Goal: Navigation & Orientation: Understand site structure

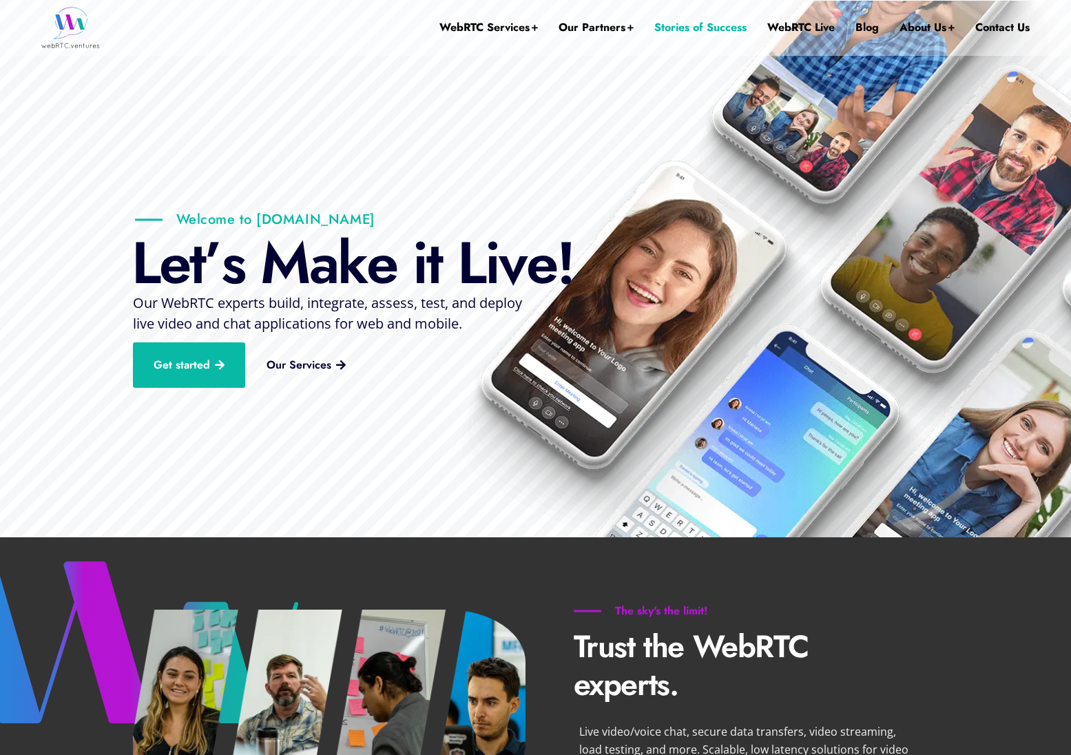
click at [670, 25] on link "Stories of Success" at bounding box center [700, 27] width 92 height 55
click at [866, 18] on link "Blog" at bounding box center [867, 27] width 23 height 55
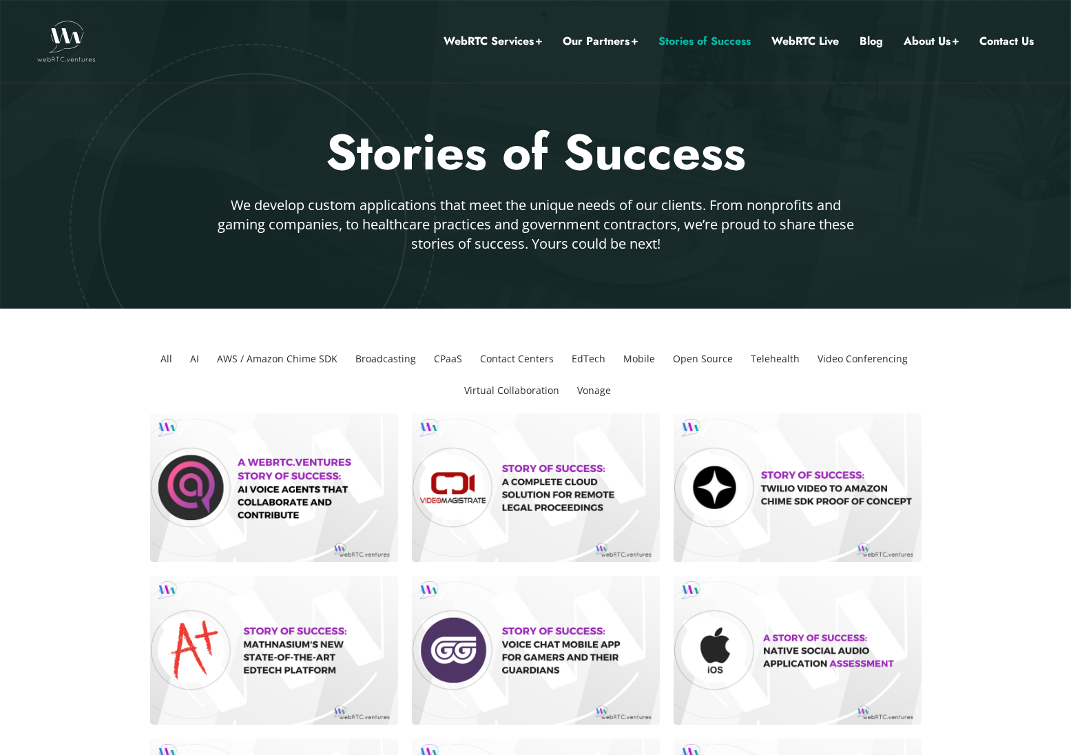
scroll to position [69, 0]
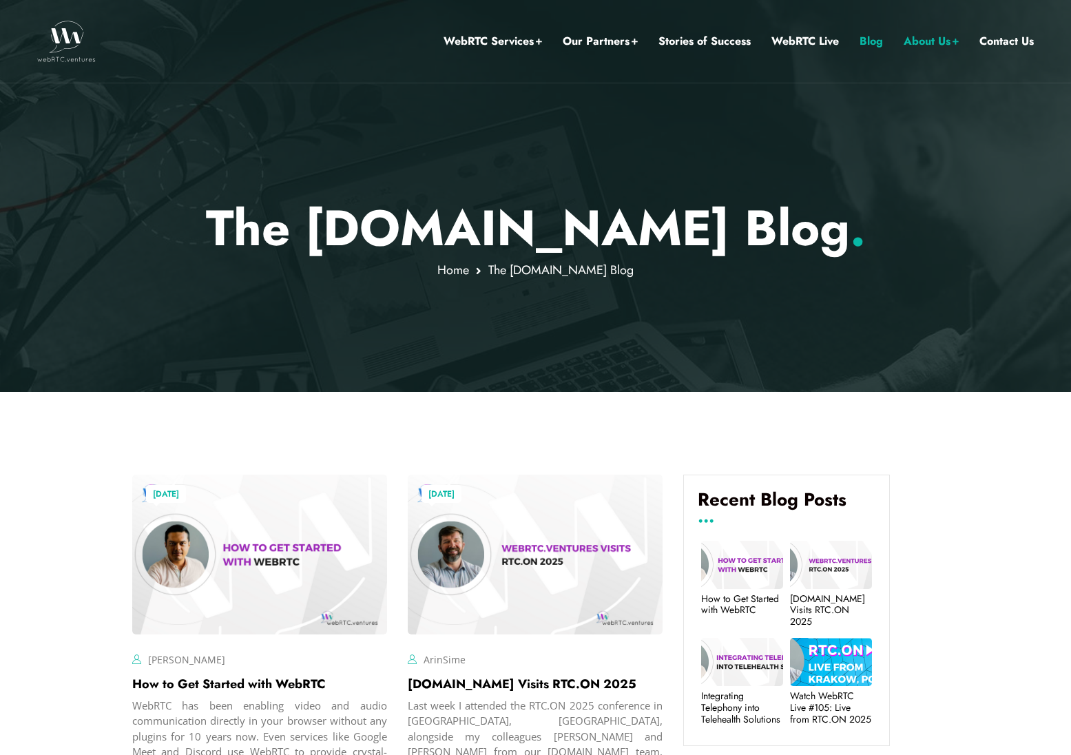
click at [88, 42] on img at bounding box center [66, 41] width 59 height 41
